Goal: Find specific page/section: Find specific page/section

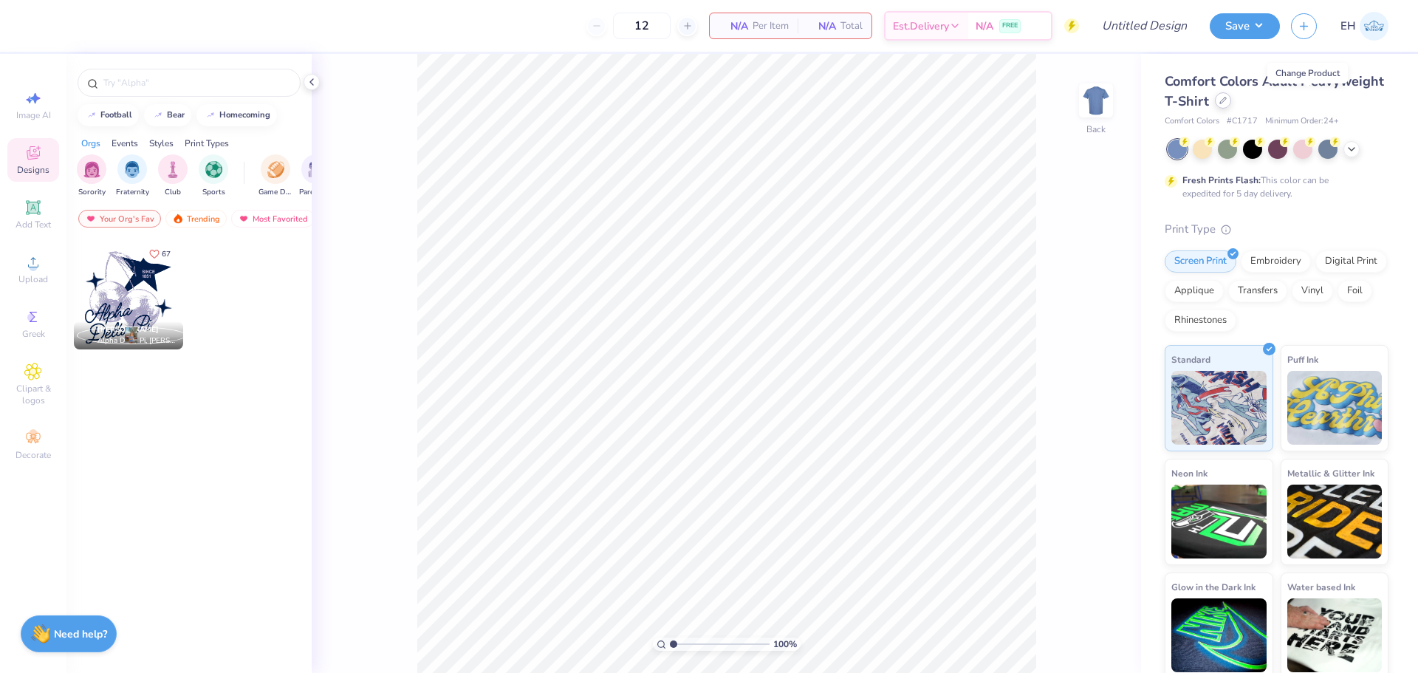
click at [1231, 105] on div at bounding box center [1223, 100] width 16 height 16
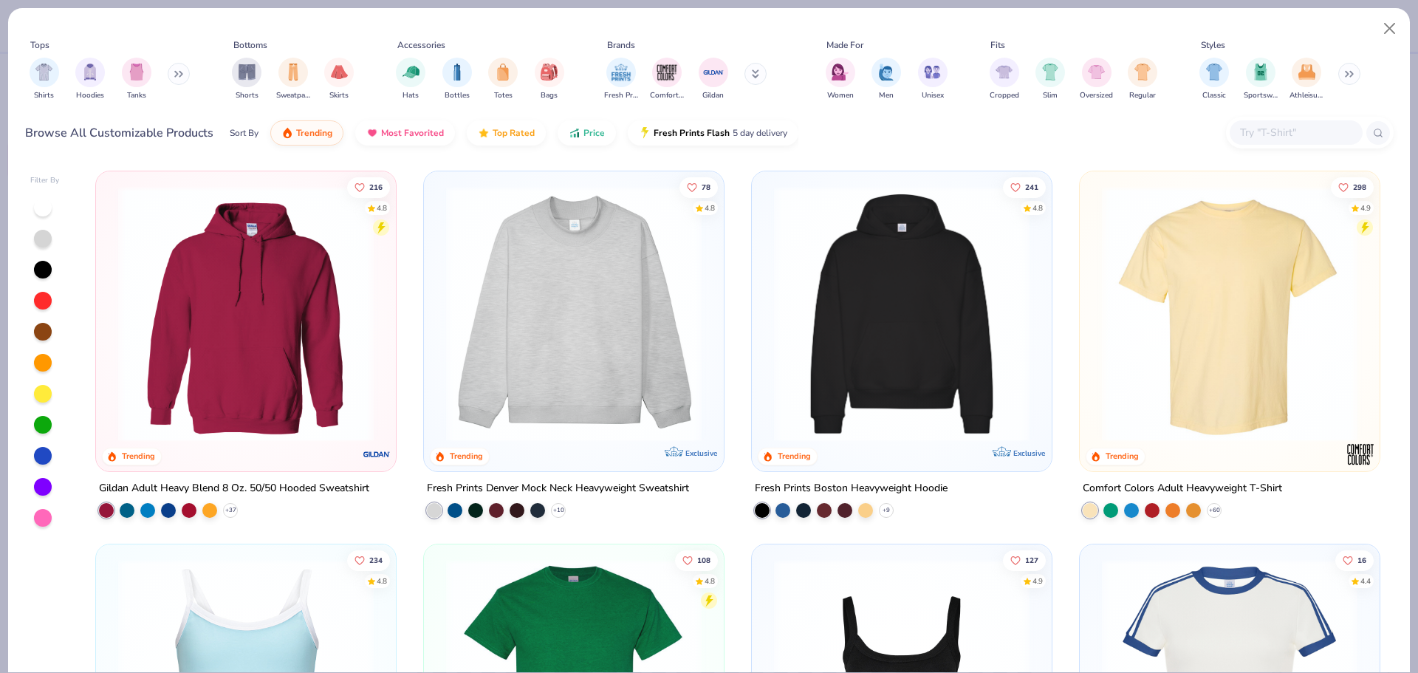
click at [1252, 127] on input "text" at bounding box center [1295, 132] width 114 height 17
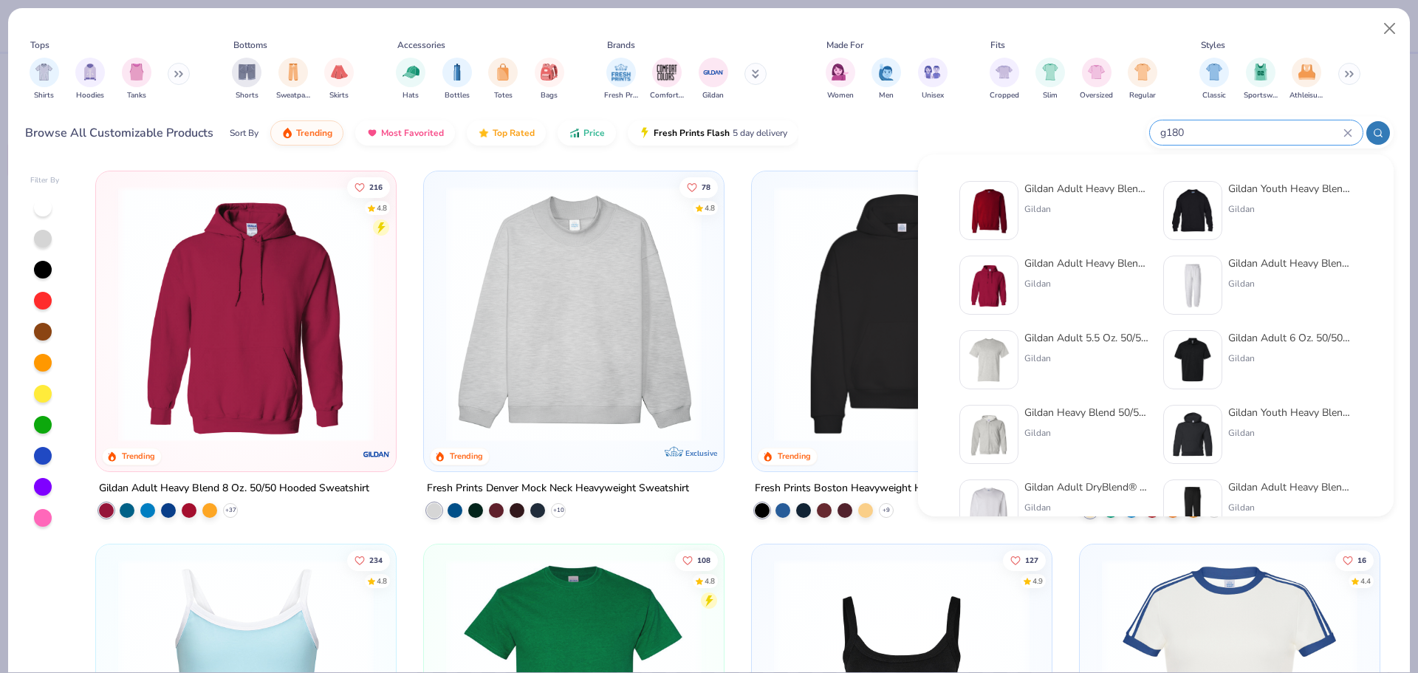
type input "g180"
click at [1010, 188] on img at bounding box center [989, 211] width 46 height 46
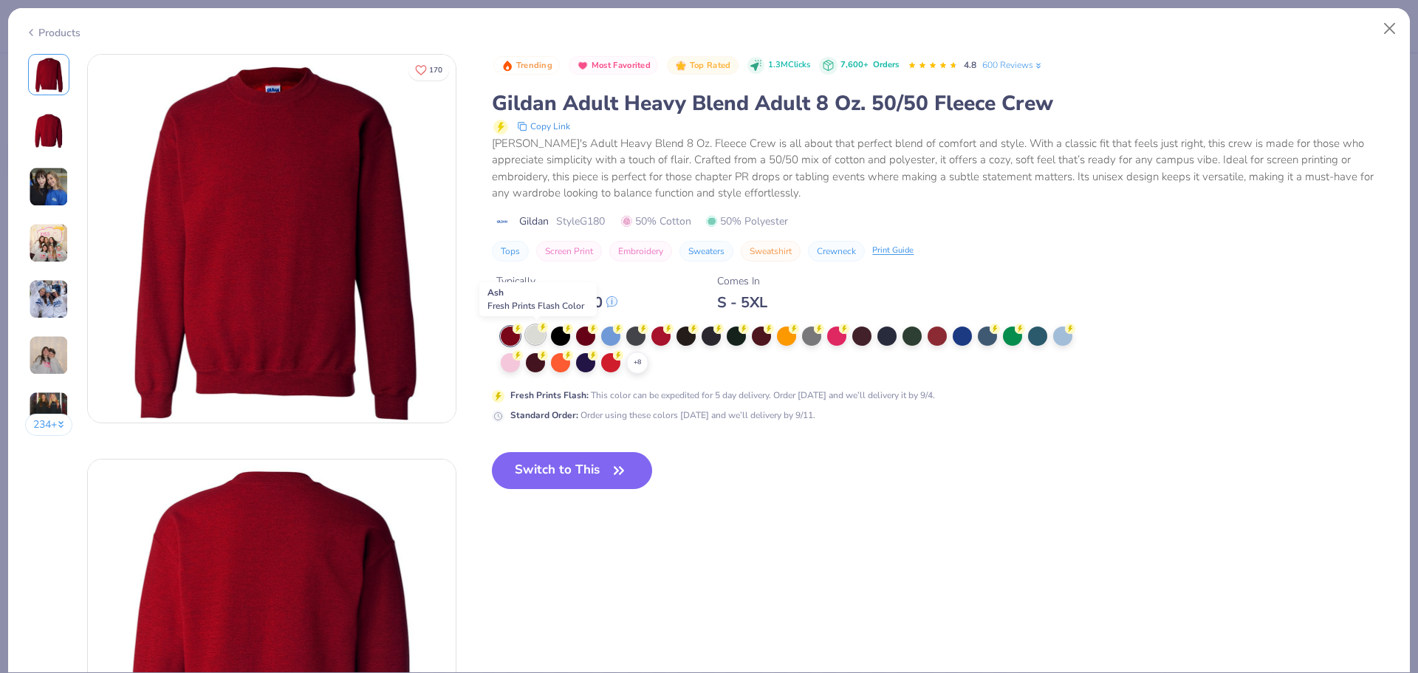
click at [538, 331] on icon at bounding box center [543, 327] width 10 height 10
